Goal: Information Seeking & Learning: Learn about a topic

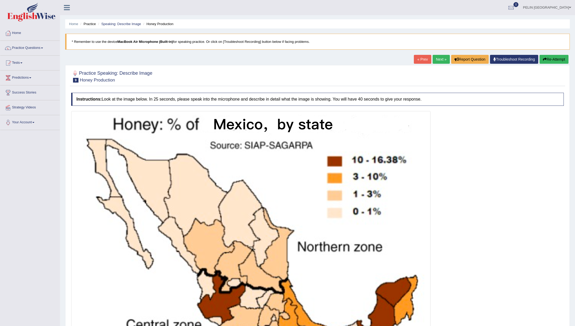
click at [437, 62] on link "Next »" at bounding box center [441, 59] width 17 height 9
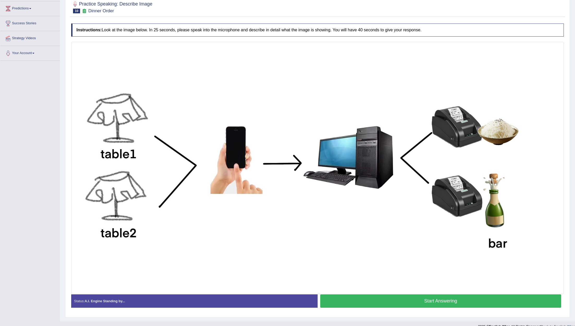
scroll to position [77, 0]
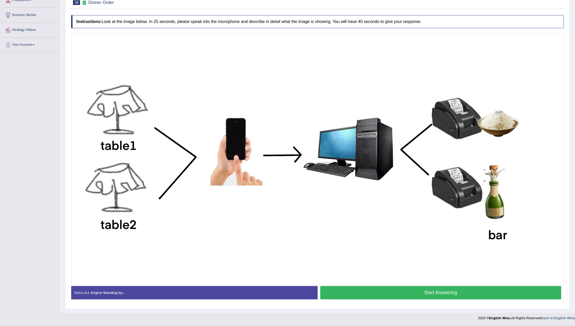
click at [429, 294] on button "Start Answering" at bounding box center [440, 292] width 241 height 13
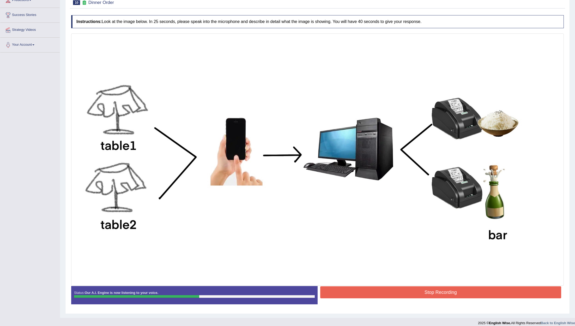
scroll to position [0, 0]
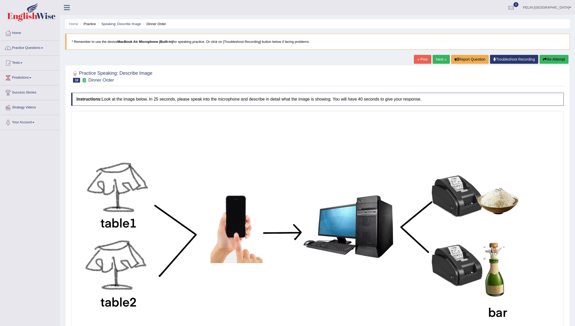
click at [556, 56] on button "Re-Attempt" at bounding box center [554, 59] width 29 height 9
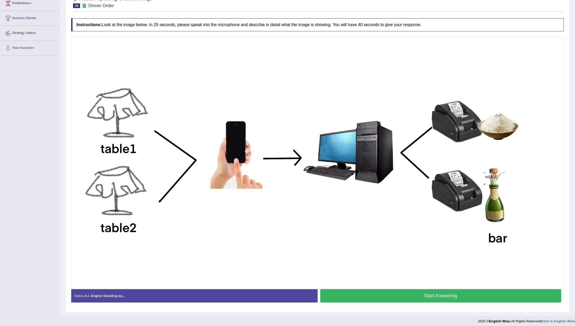
scroll to position [77, 0]
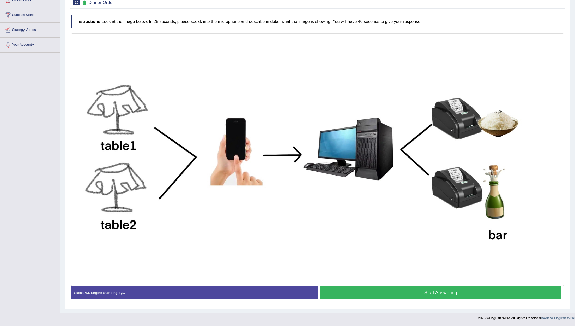
click at [453, 290] on button "Start Answering" at bounding box center [440, 292] width 241 height 13
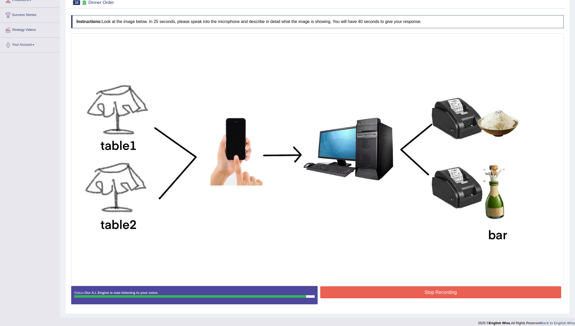
click at [390, 294] on button "Stop Recording" at bounding box center [440, 292] width 241 height 12
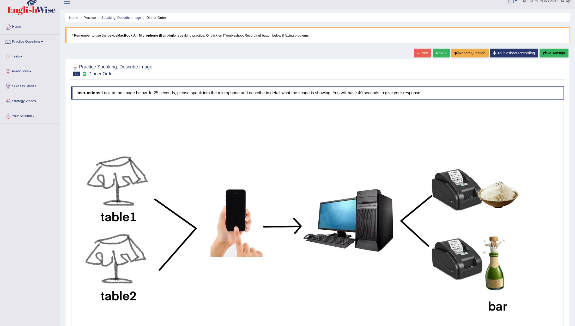
scroll to position [0, 0]
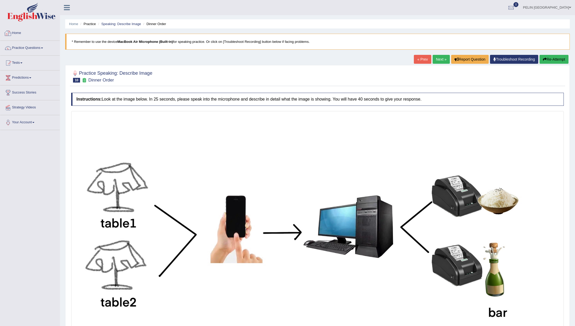
click at [32, 36] on link "Home" at bounding box center [29, 32] width 59 height 13
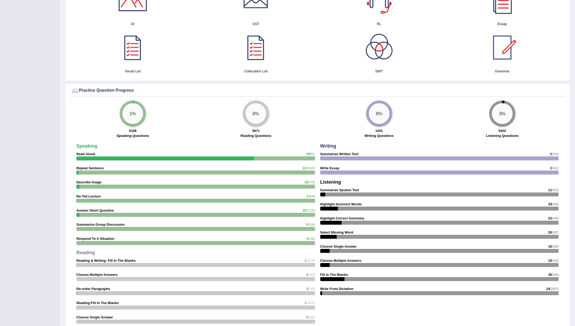
scroll to position [302, 0]
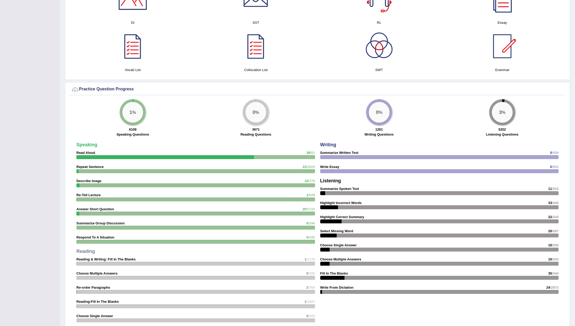
click at [104, 197] on div at bounding box center [195, 199] width 239 height 4
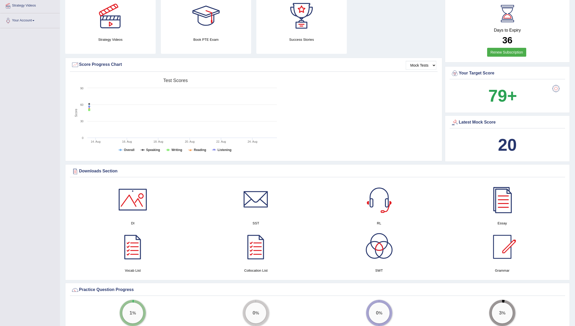
scroll to position [0, 0]
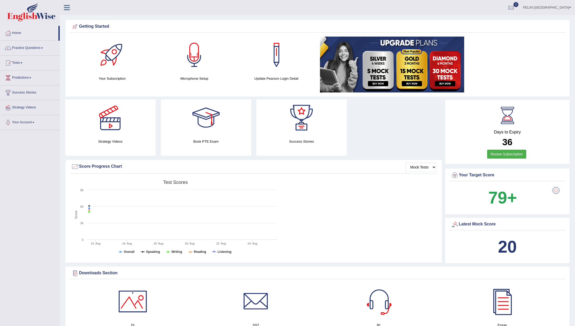
click at [43, 47] on link "Practice Questions" at bounding box center [29, 47] width 59 height 13
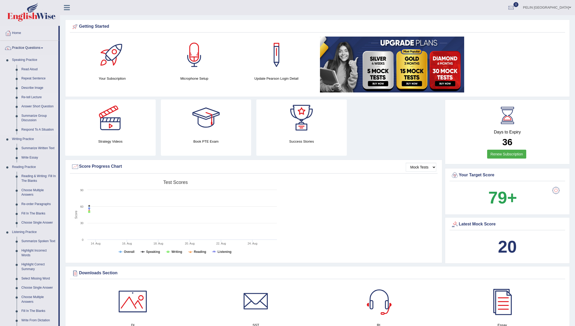
click at [35, 97] on link "Re-tell Lecture" at bounding box center [38, 97] width 39 height 9
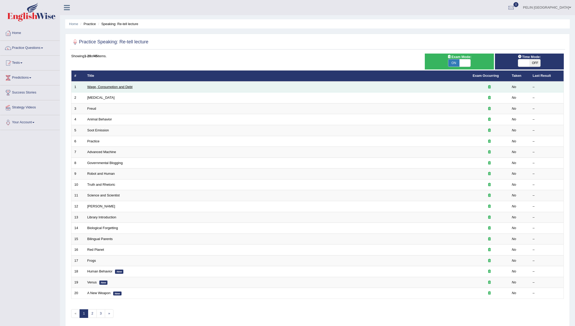
click at [114, 86] on link "Wage, Consumption and Debt" at bounding box center [109, 87] width 45 height 4
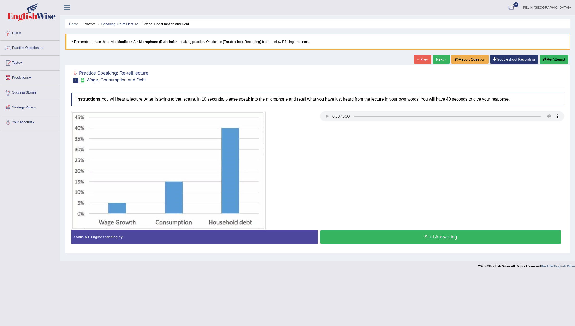
click at [396, 235] on button "Start Answering" at bounding box center [440, 236] width 241 height 13
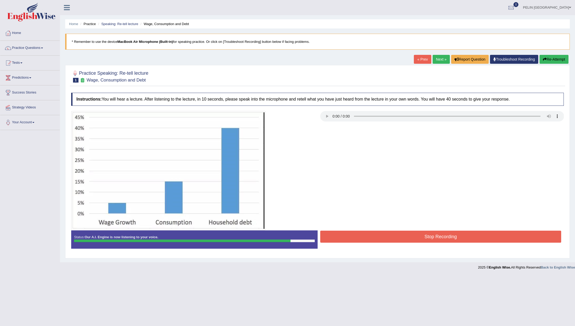
click at [391, 238] on button "Stop Recording" at bounding box center [440, 236] width 241 height 12
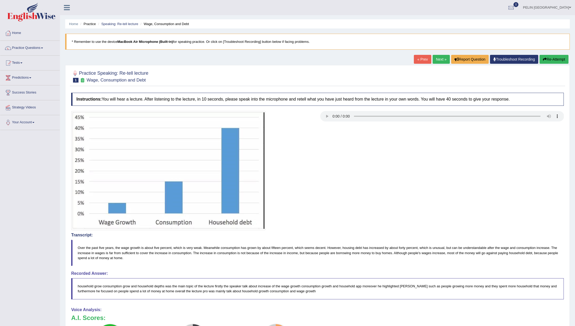
click at [439, 59] on link "Next »" at bounding box center [441, 59] width 17 height 9
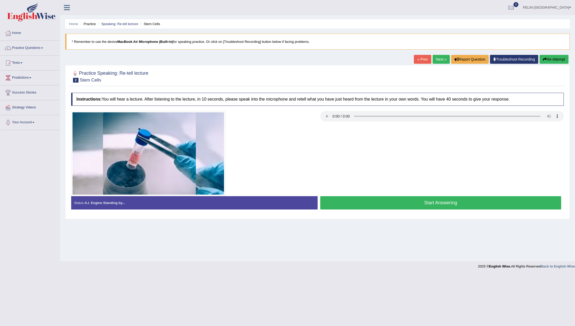
click at [374, 200] on button "Start Answering" at bounding box center [440, 202] width 241 height 13
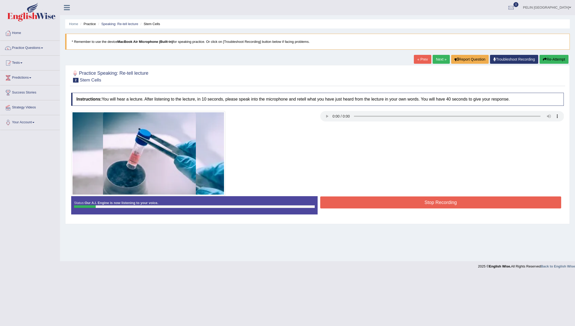
click at [373, 201] on button "Stop Recording" at bounding box center [440, 202] width 241 height 12
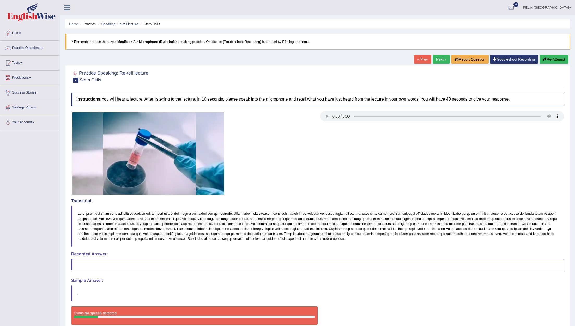
scroll to position [25, 0]
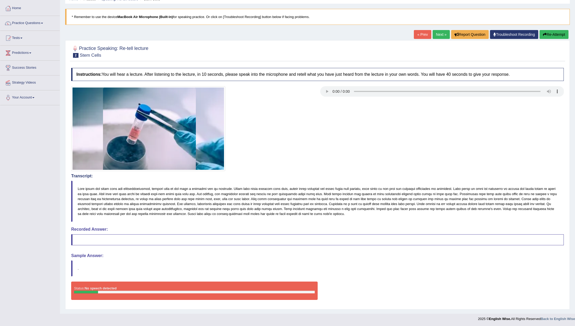
click at [552, 34] on button "Re-Attempt" at bounding box center [554, 34] width 29 height 9
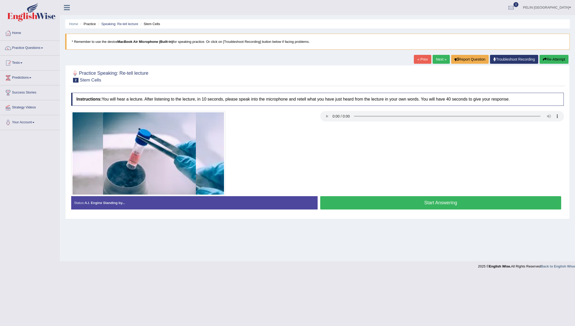
click at [379, 199] on button "Start Answering" at bounding box center [440, 202] width 241 height 13
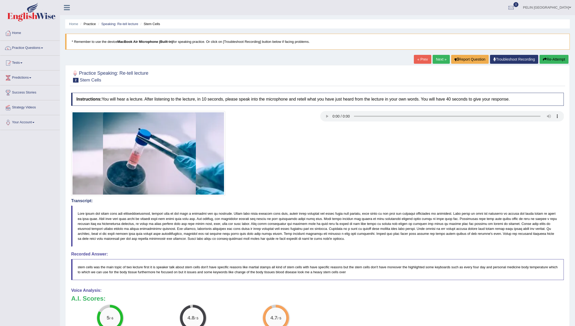
click at [441, 60] on link "Next »" at bounding box center [441, 59] width 17 height 9
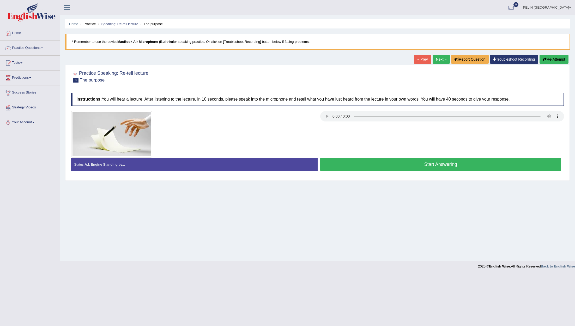
click at [353, 165] on button "Start Answering" at bounding box center [440, 164] width 241 height 13
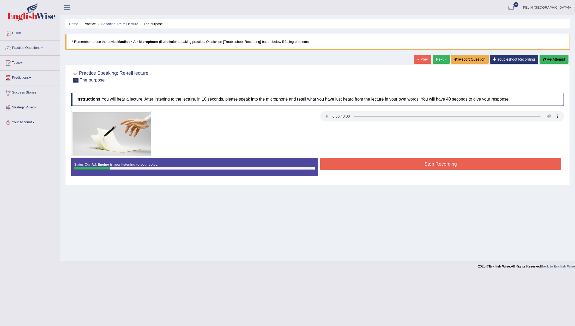
click at [546, 63] on button "Re-Attempt" at bounding box center [554, 59] width 29 height 9
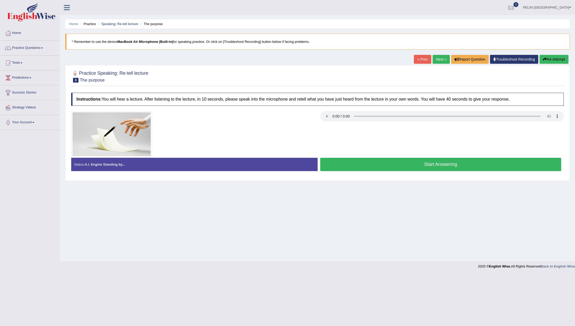
click at [455, 166] on button "Start Answering" at bounding box center [440, 164] width 241 height 13
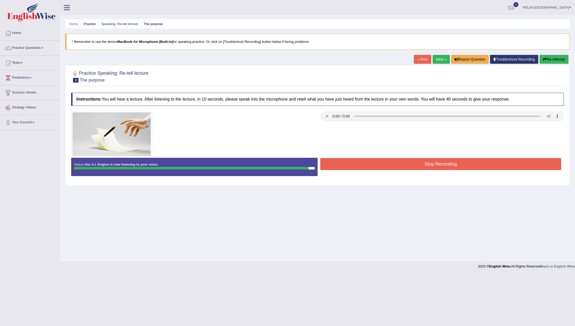
click at [446, 162] on button "Stop Recording" at bounding box center [440, 164] width 241 height 12
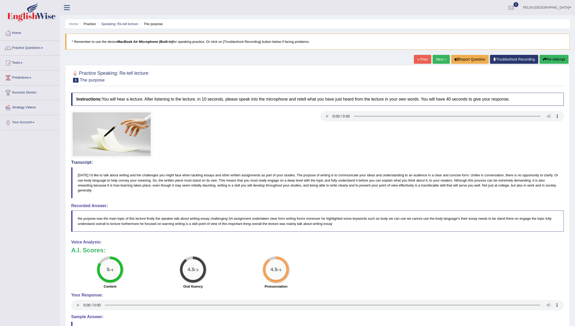
click at [437, 58] on link "Next »" at bounding box center [441, 59] width 17 height 9
